Goal: Use online tool/utility: Utilize a website feature to perform a specific function

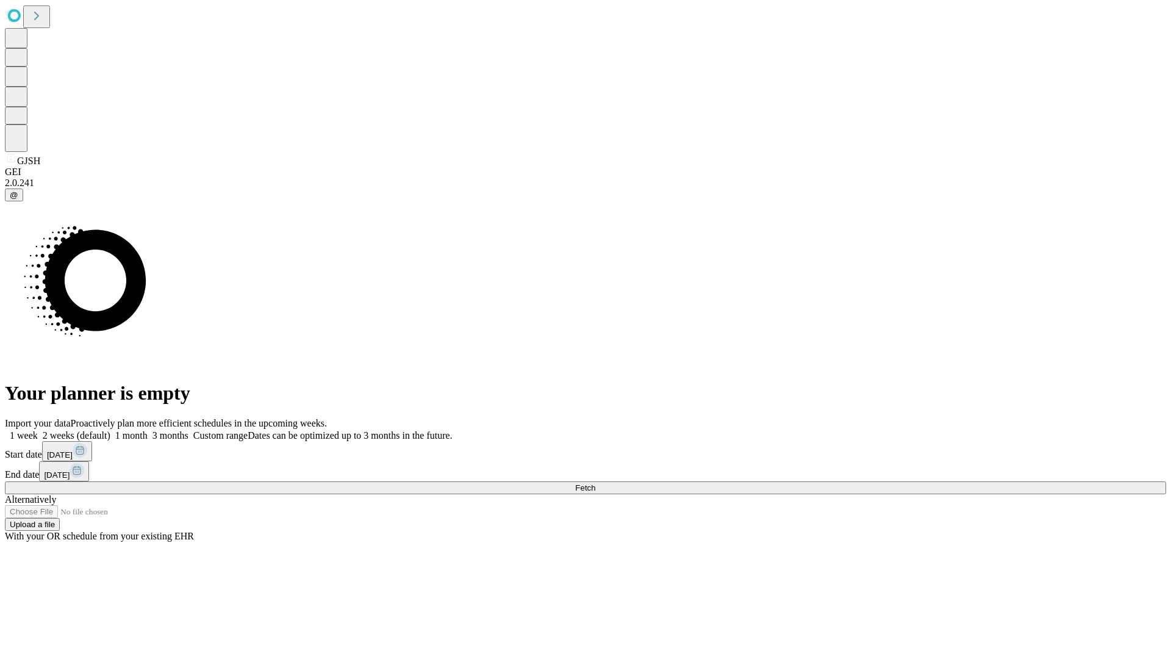
click at [595, 483] on span "Fetch" at bounding box center [585, 487] width 20 height 9
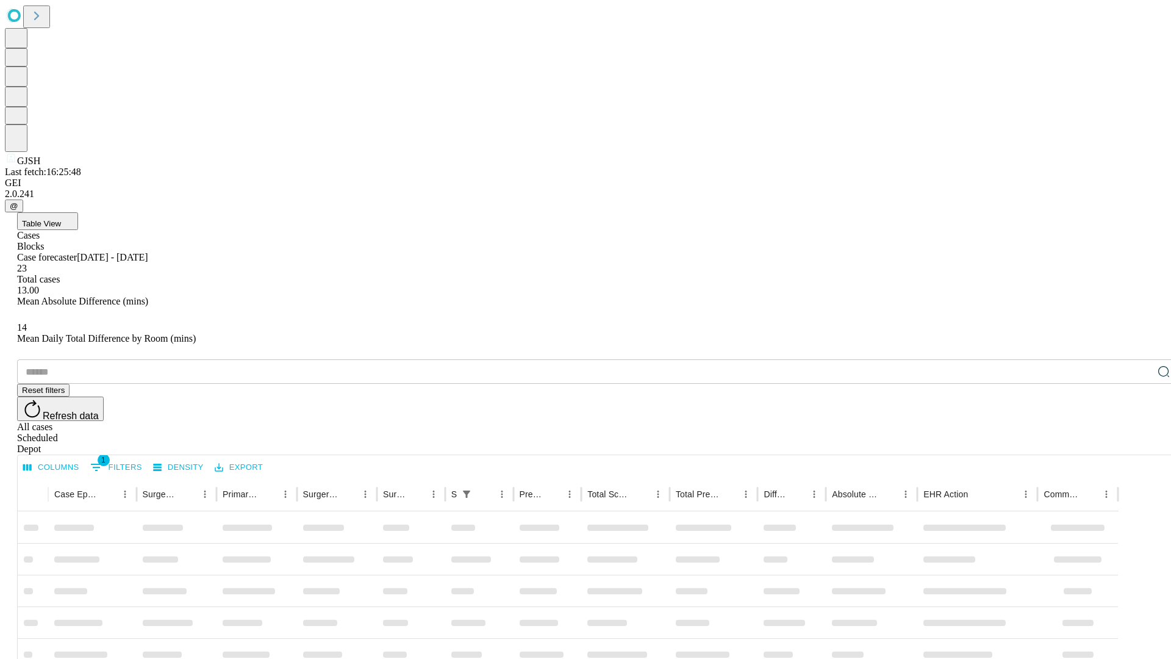
click at [61, 219] on span "Table View" at bounding box center [41, 223] width 39 height 9
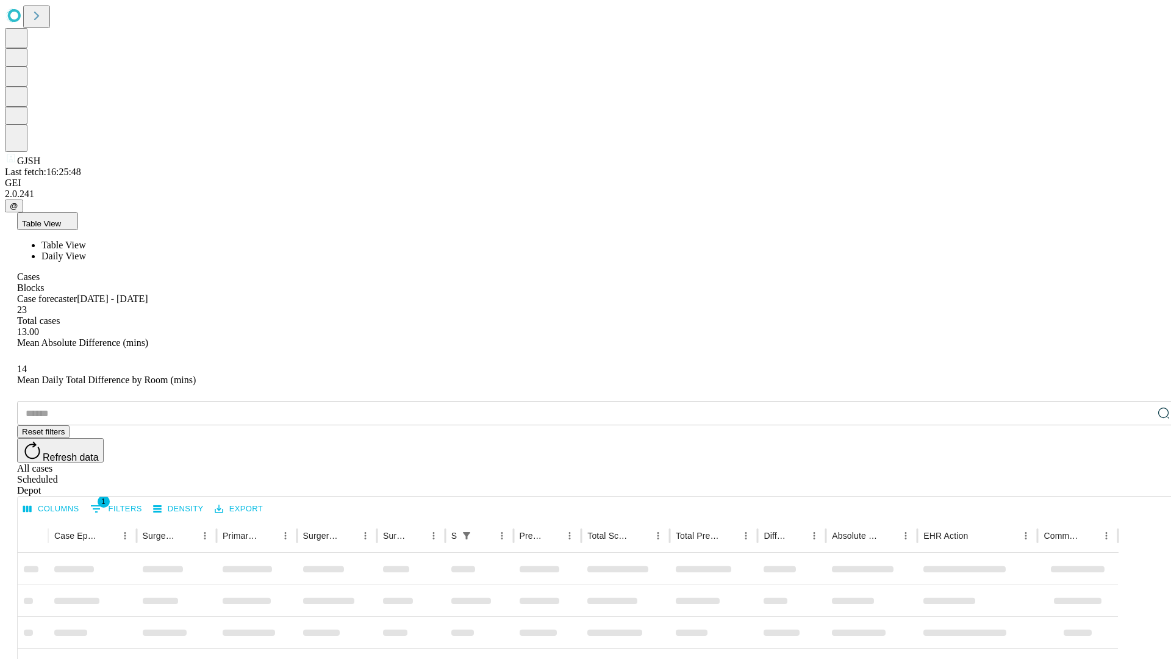
click at [86, 251] on span "Daily View" at bounding box center [63, 256] width 45 height 10
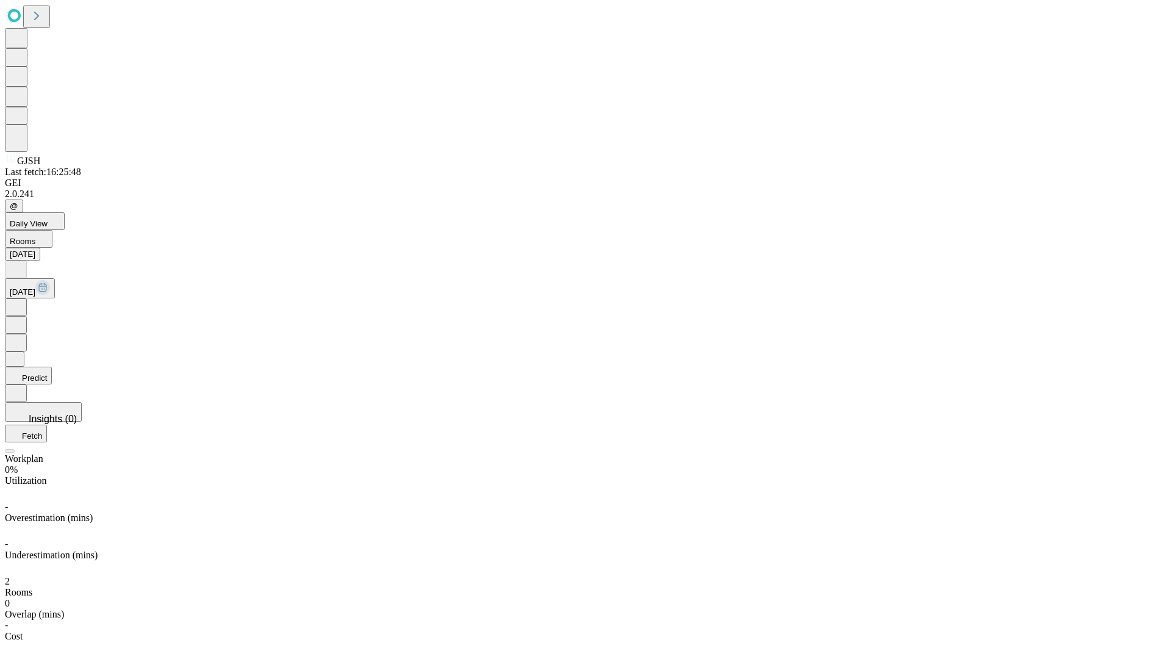
click at [52, 367] on button "Predict" at bounding box center [28, 376] width 47 height 18
